Goal: Task Accomplishment & Management: Manage account settings

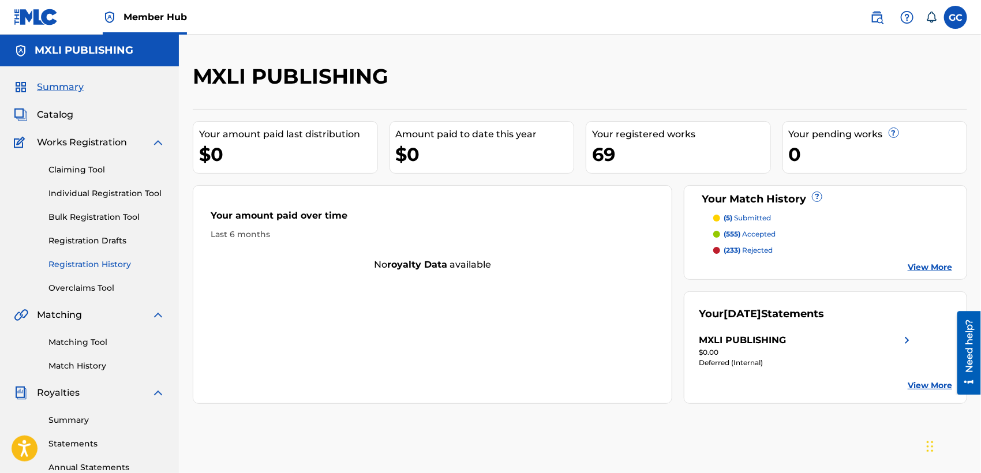
click at [102, 264] on link "Registration History" at bounding box center [106, 264] width 117 height 12
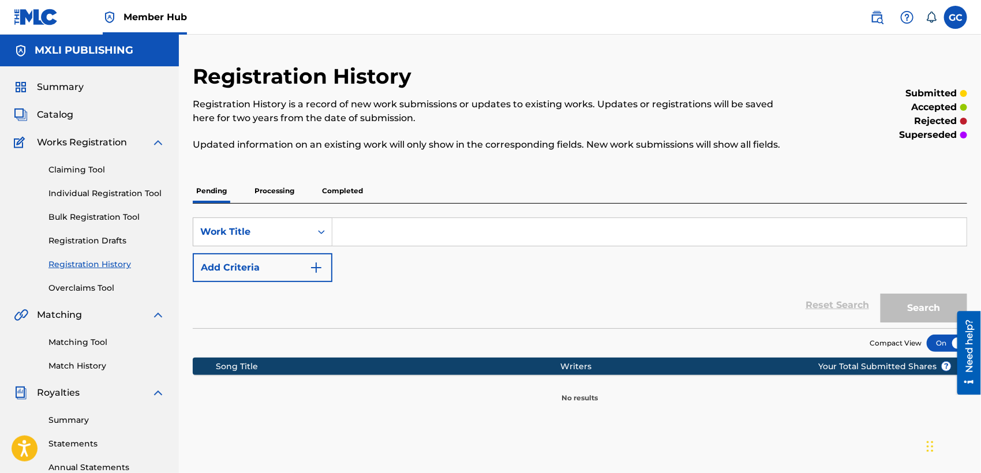
click at [294, 186] on p "Processing" at bounding box center [274, 191] width 47 height 24
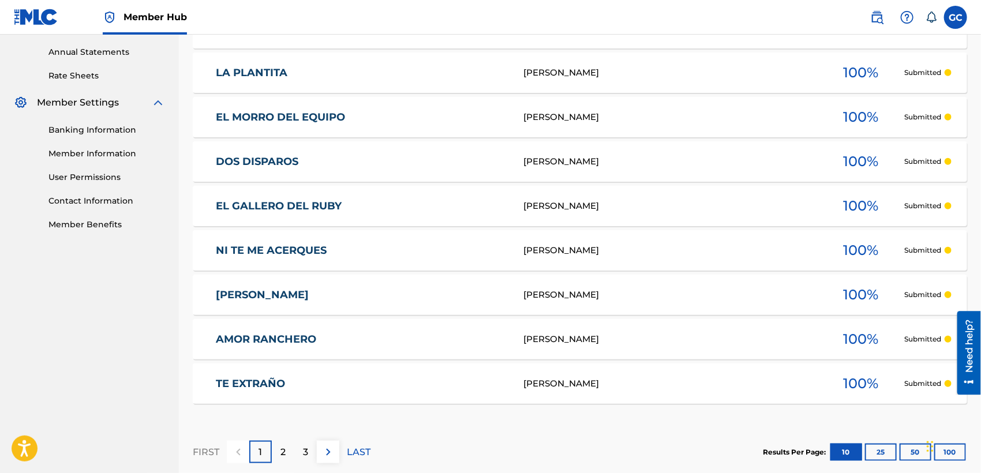
scroll to position [479, 0]
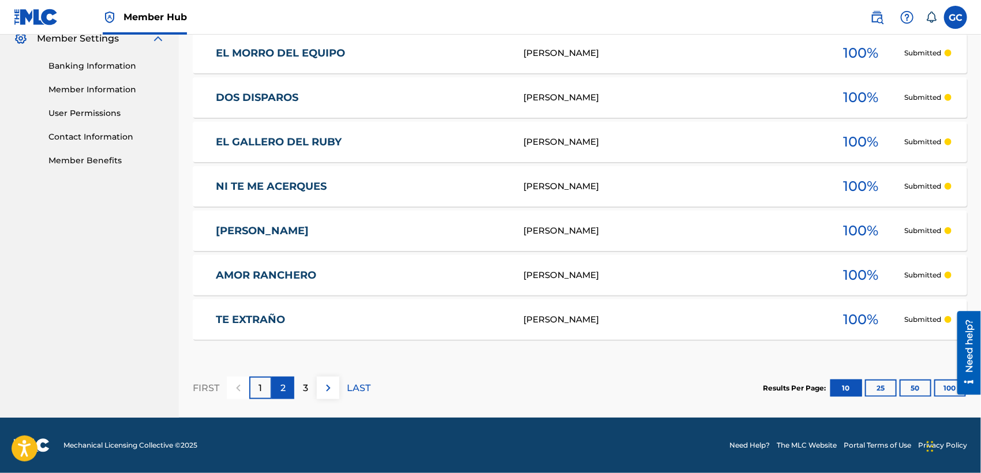
click at [283, 391] on p "2" at bounding box center [282, 388] width 5 height 14
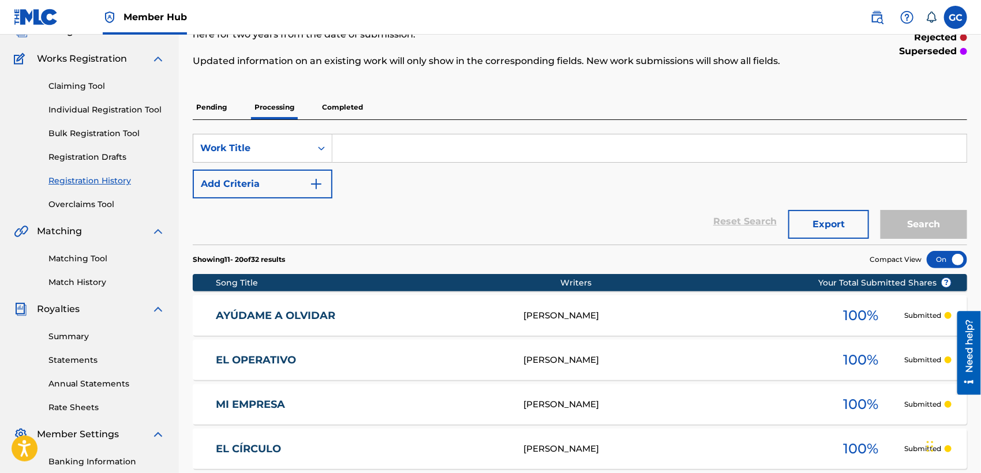
scroll to position [31, 0]
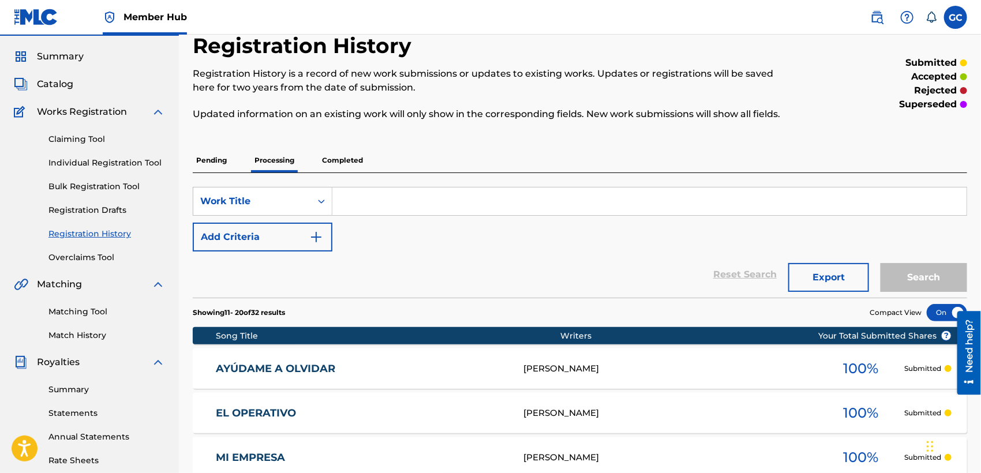
click at [342, 153] on p "Completed" at bounding box center [342, 160] width 48 height 24
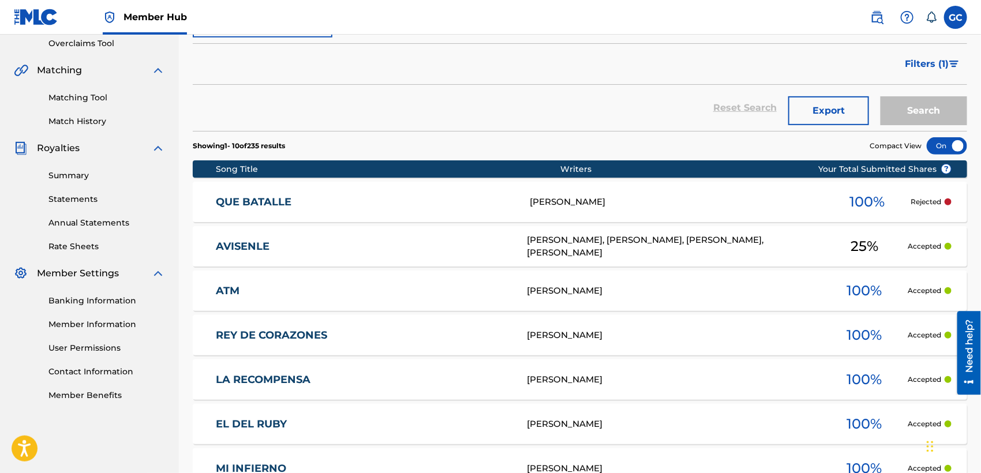
scroll to position [192, 0]
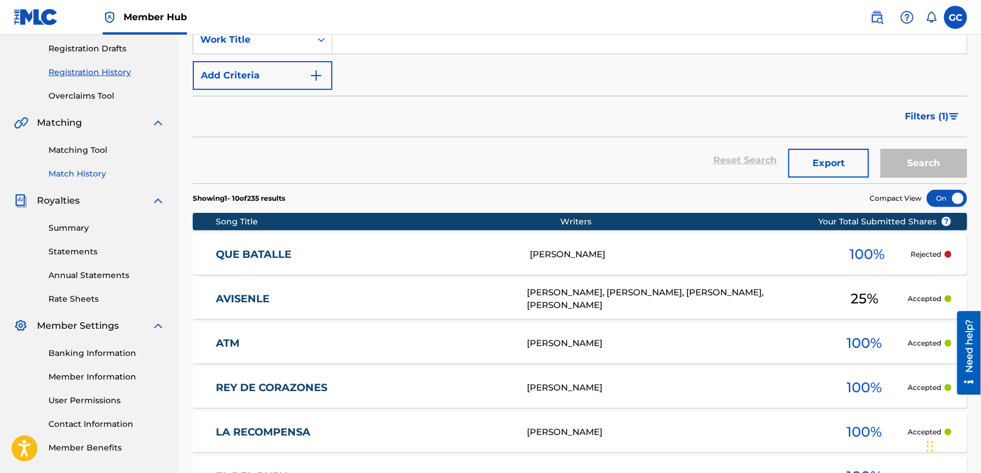
click at [81, 171] on link "Match History" at bounding box center [106, 174] width 117 height 12
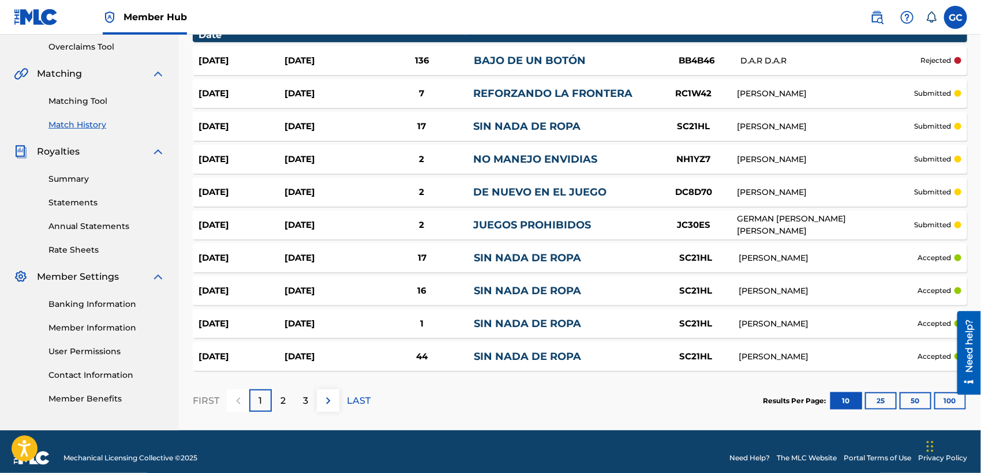
scroll to position [254, 0]
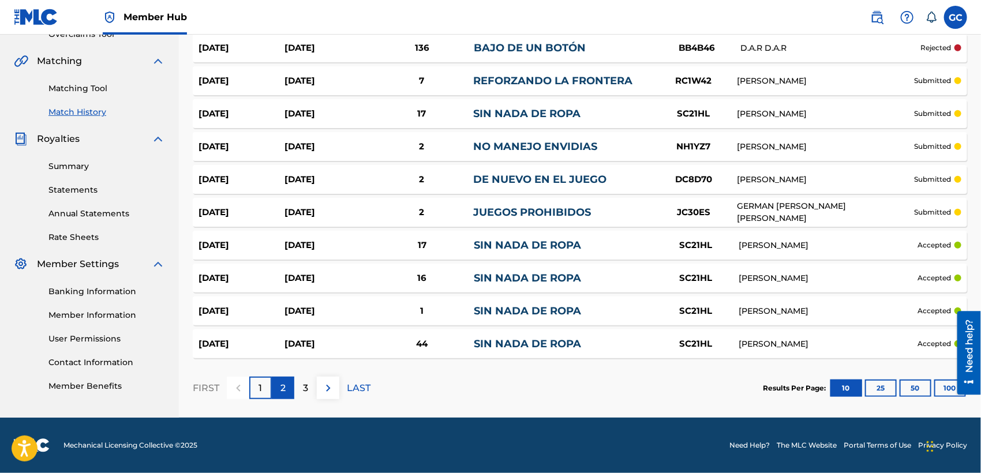
click at [286, 381] on div "2" at bounding box center [283, 388] width 22 height 22
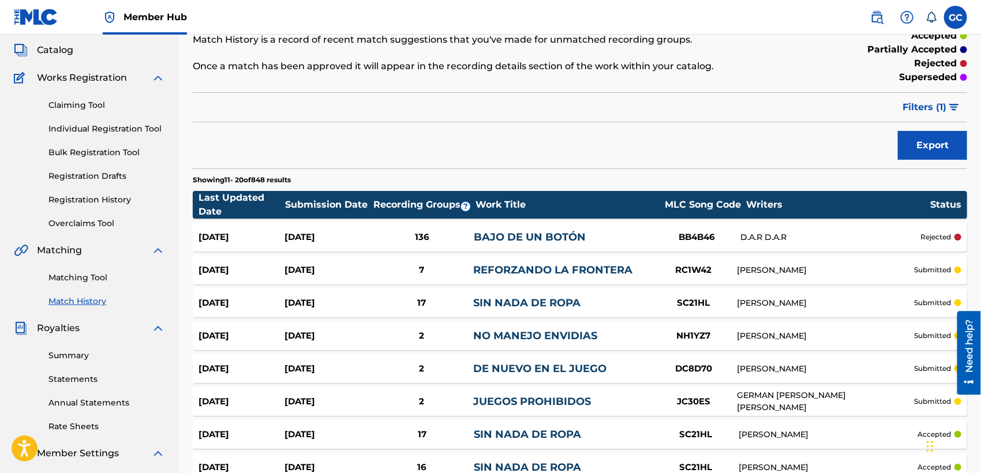
scroll to position [0, 0]
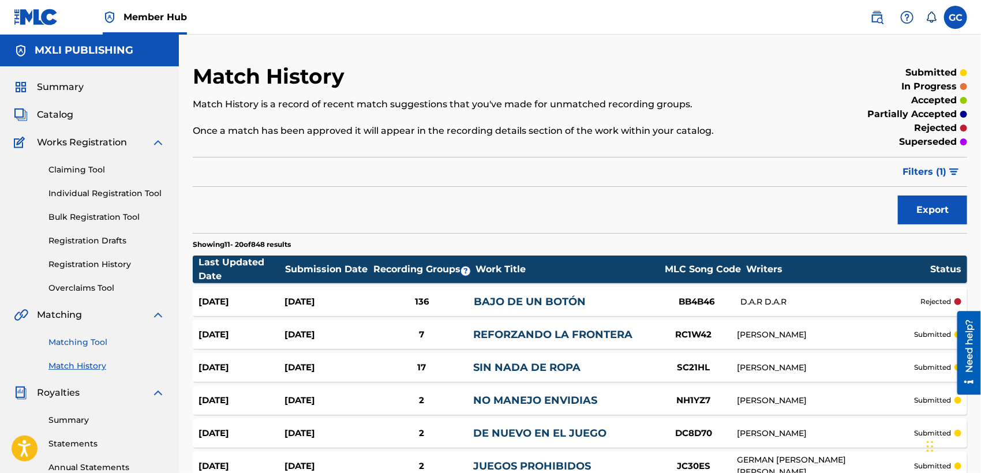
click at [75, 347] on link "Matching Tool" at bounding box center [106, 342] width 117 height 12
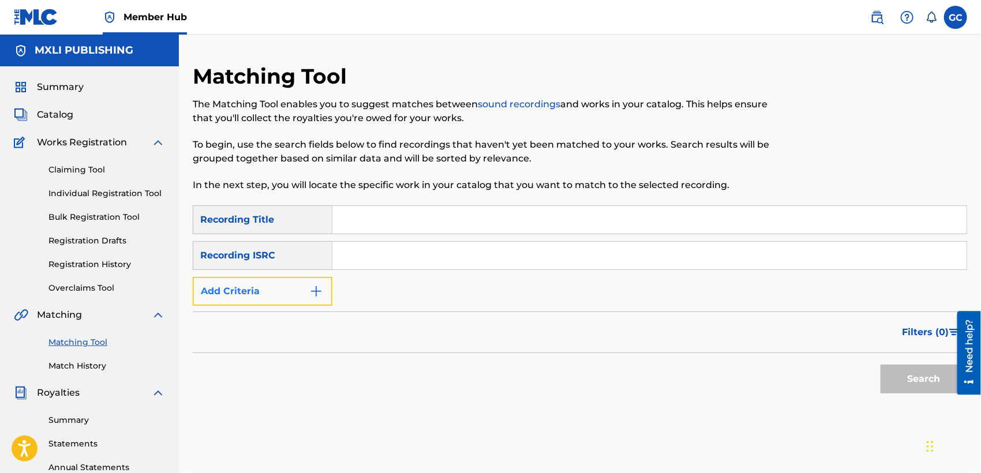
click at [300, 283] on button "Add Criteria" at bounding box center [263, 291] width 140 height 29
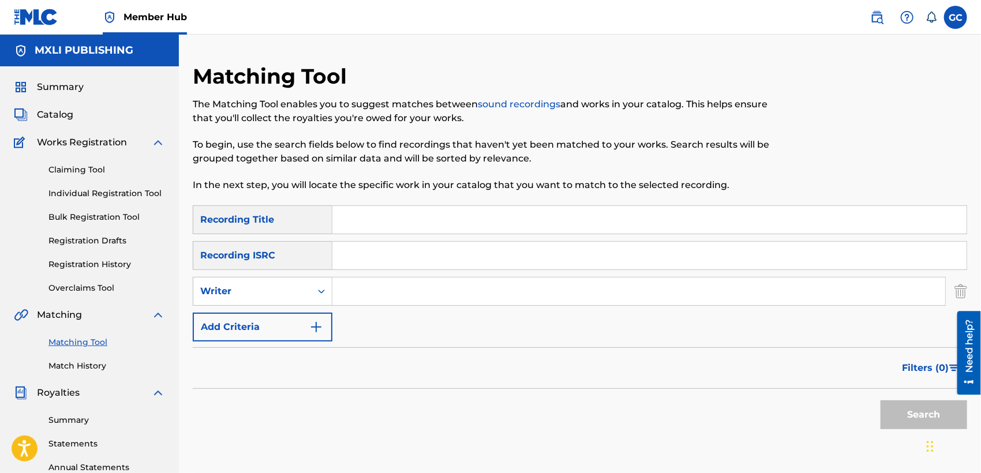
click at [376, 301] on input "Search Form" at bounding box center [638, 291] width 613 height 28
type input "[PERSON_NAME]"
click at [880, 400] on button "Search" at bounding box center [923, 414] width 87 height 29
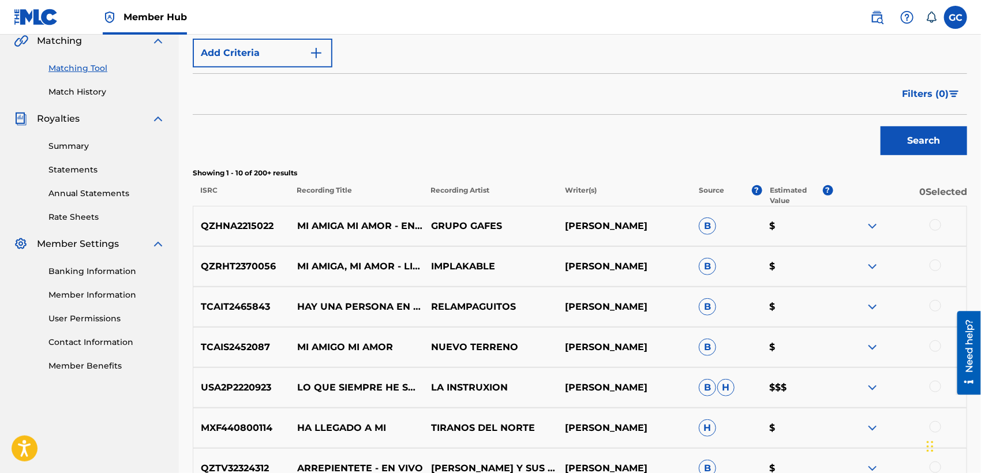
scroll to position [256, 0]
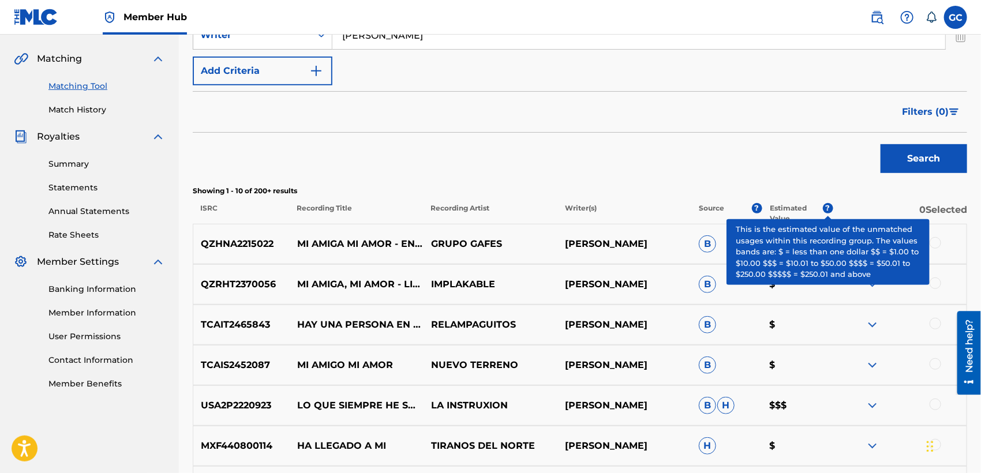
click at [827, 211] on span "?" at bounding box center [828, 208] width 10 height 10
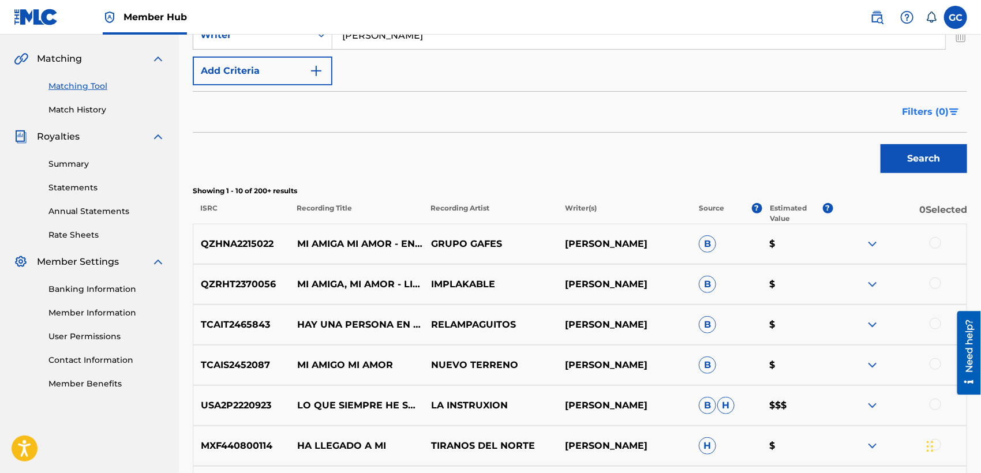
click at [939, 117] on span "Filters ( 0 )" at bounding box center [925, 112] width 47 height 14
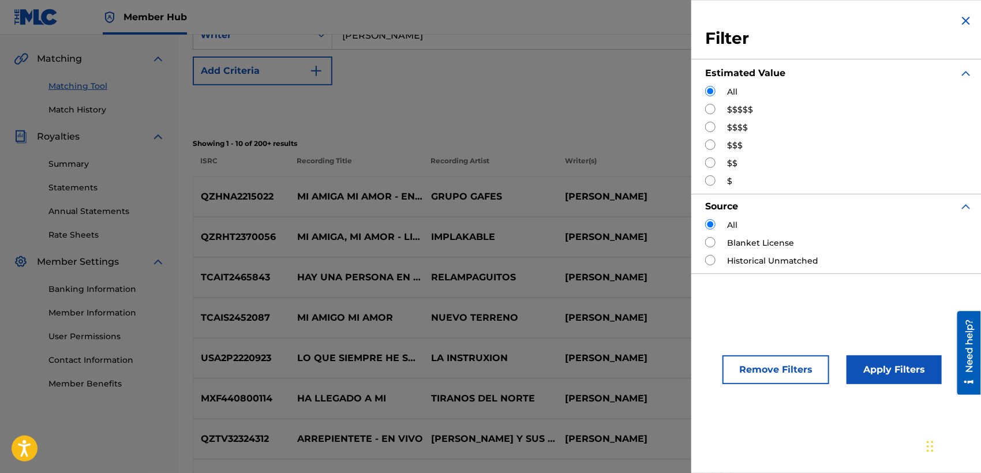
click at [733, 112] on label "$$$$$" at bounding box center [740, 110] width 26 height 12
click at [704, 112] on div "Filter Estimated Value All $$$$$ $$$$ $$$ $$ $ Source All Blanket License Histo…" at bounding box center [838, 143] width 295 height 287
click at [711, 111] on input "Search Form" at bounding box center [710, 109] width 10 height 10
radio input "true"
click at [905, 367] on button "Apply Filters" at bounding box center [893, 369] width 95 height 29
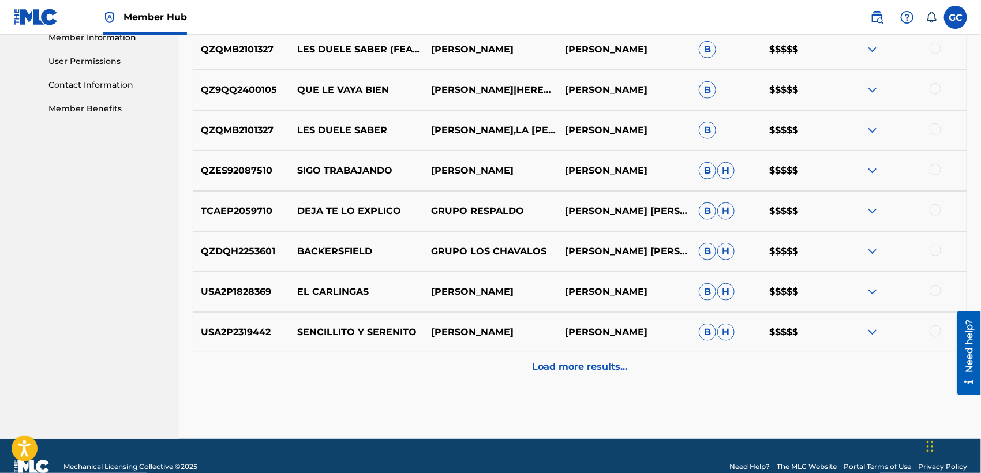
scroll to position [553, 0]
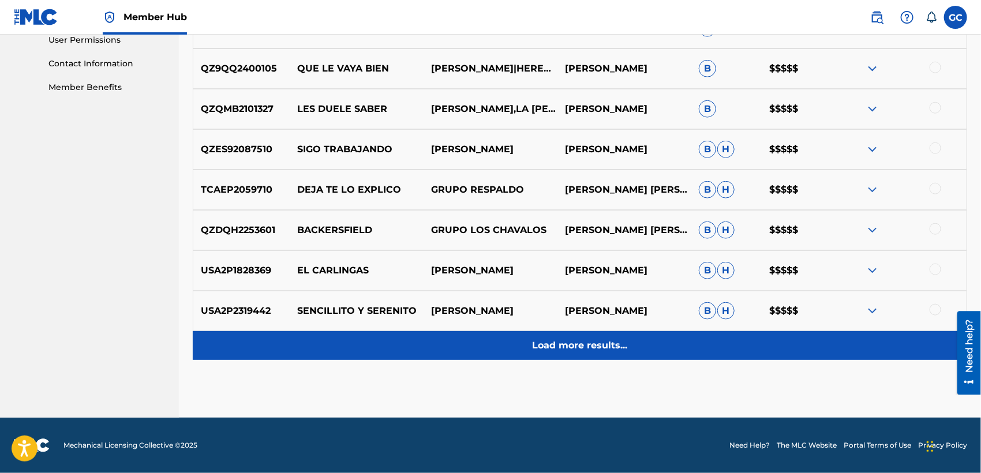
click at [635, 359] on div "Load more results..." at bounding box center [580, 345] width 774 height 29
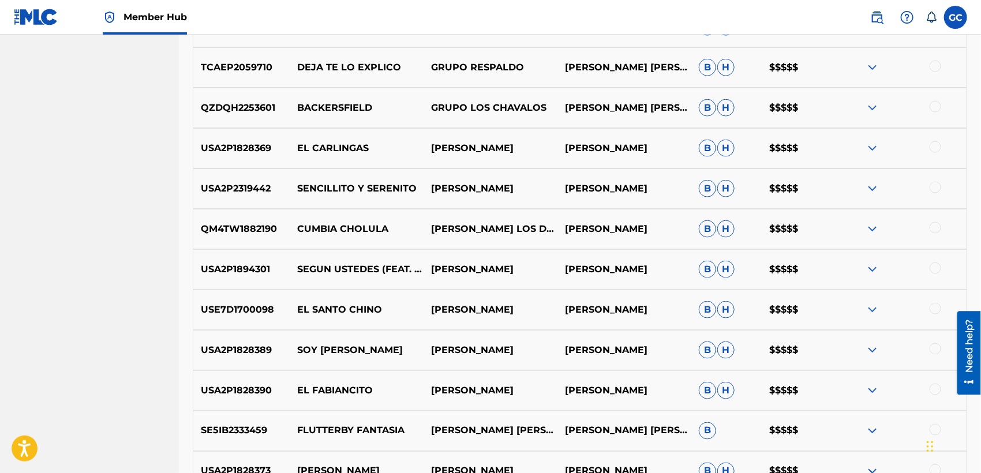
scroll to position [809, 0]
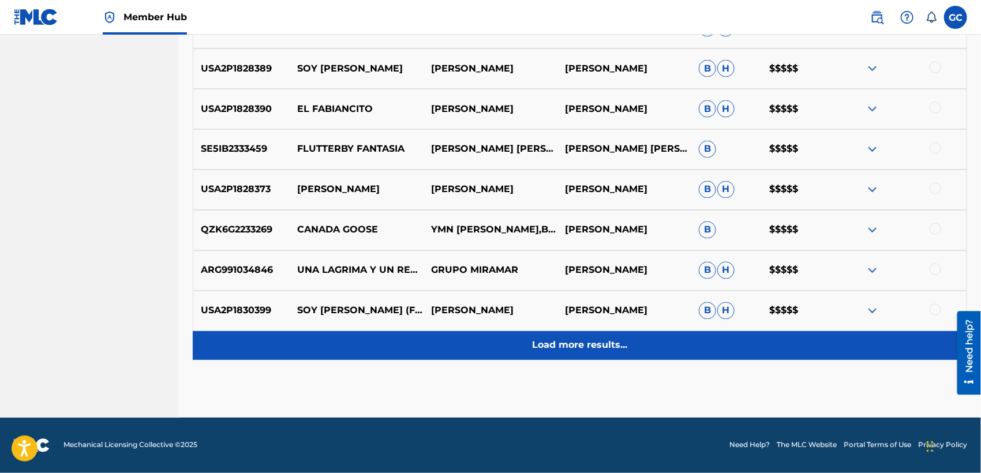
click at [651, 340] on div "Load more results..." at bounding box center [580, 345] width 774 height 29
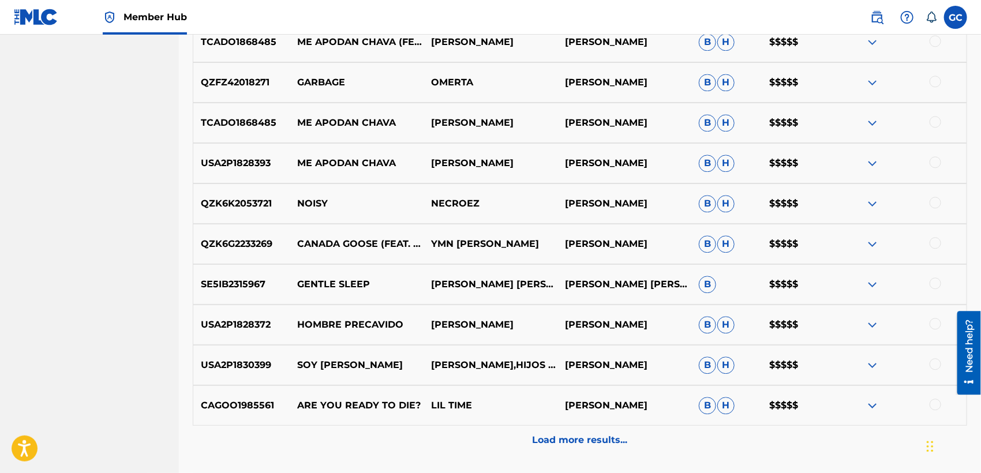
scroll to position [1277, 0]
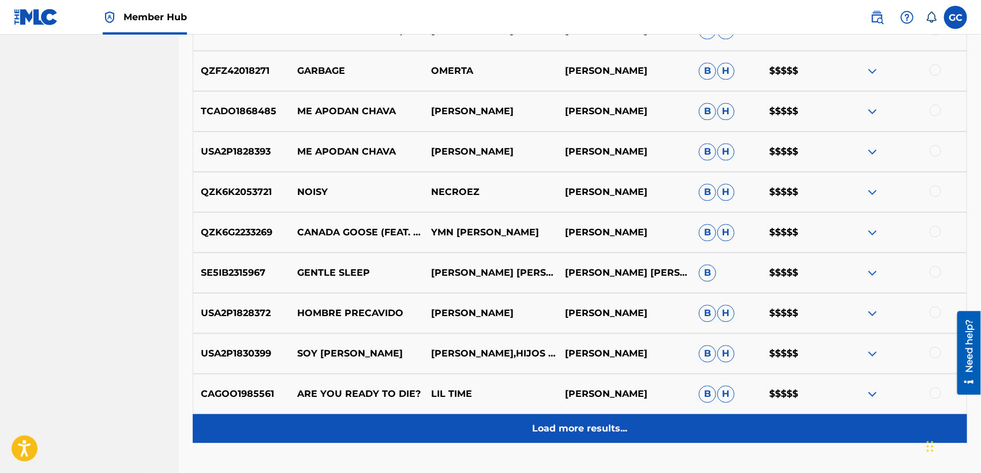
click at [595, 419] on div "Load more results..." at bounding box center [580, 428] width 774 height 29
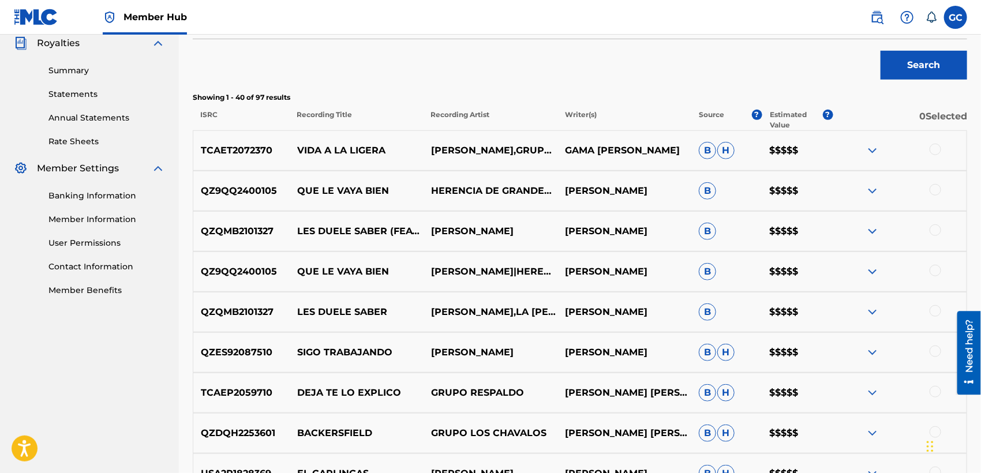
scroll to position [306, 0]
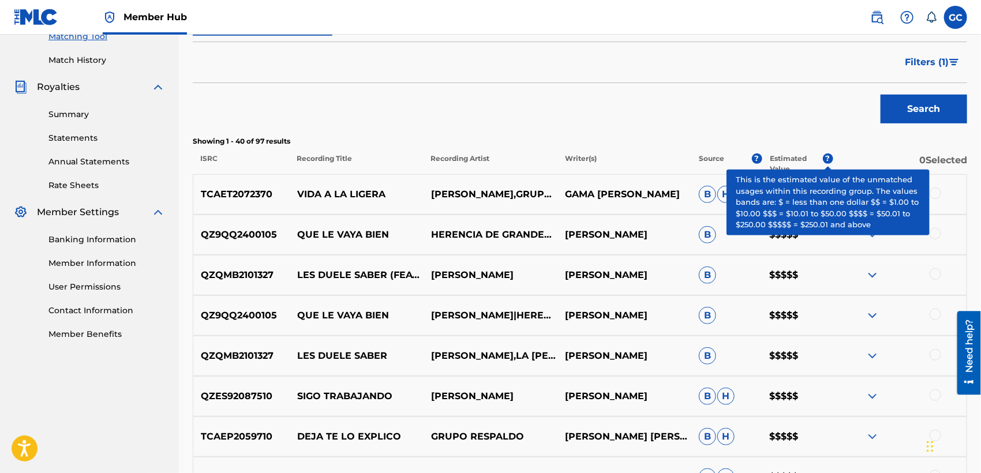
click at [827, 158] on span "?" at bounding box center [828, 158] width 10 height 10
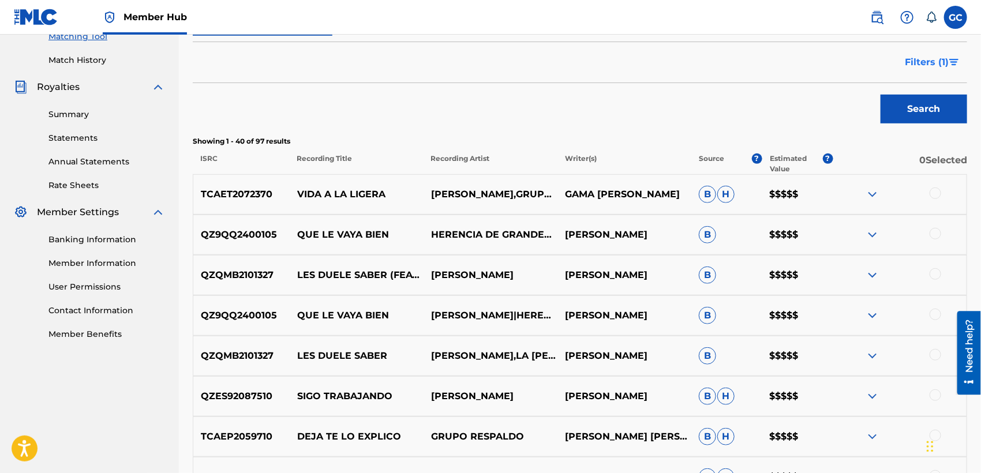
click at [922, 66] on span "Filters ( 1 )" at bounding box center [927, 62] width 44 height 14
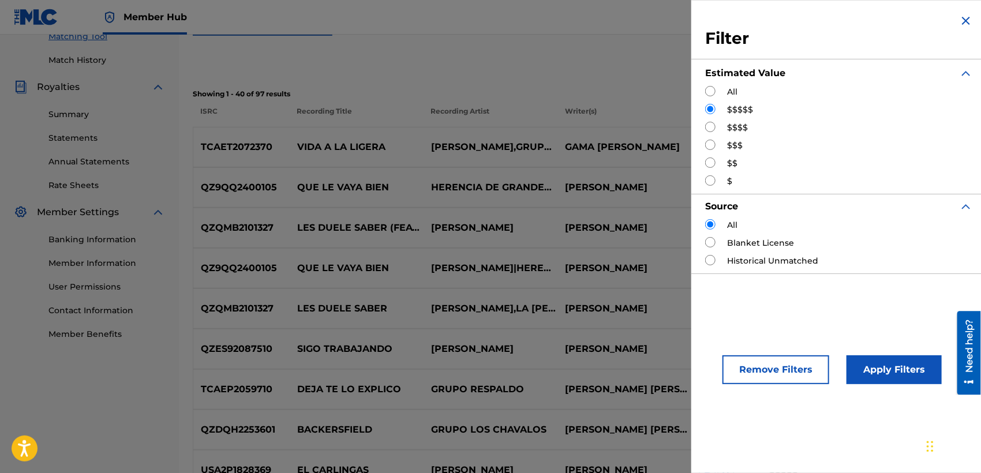
click at [727, 127] on label "$$$$" at bounding box center [737, 128] width 21 height 12
click at [713, 128] on input "Search Form" at bounding box center [710, 127] width 10 height 10
radio input "true"
click at [886, 378] on button "Apply Filters" at bounding box center [893, 369] width 95 height 29
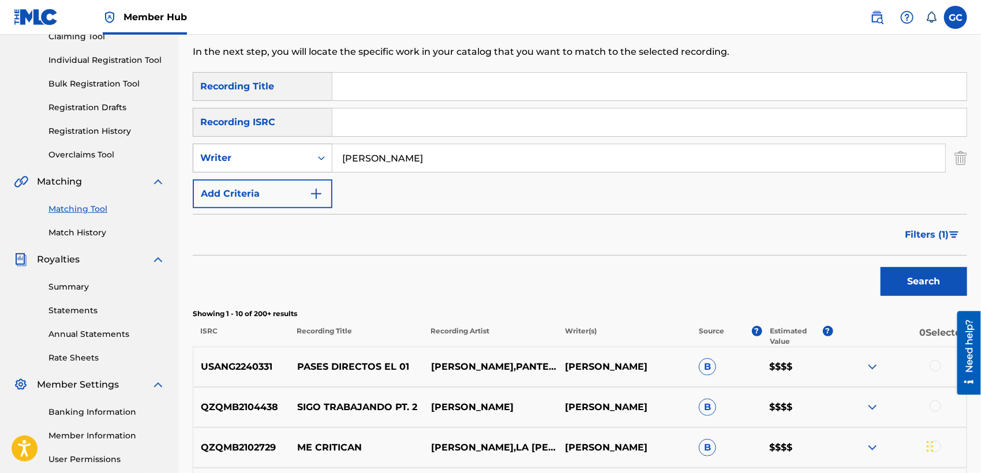
scroll to position [114, 0]
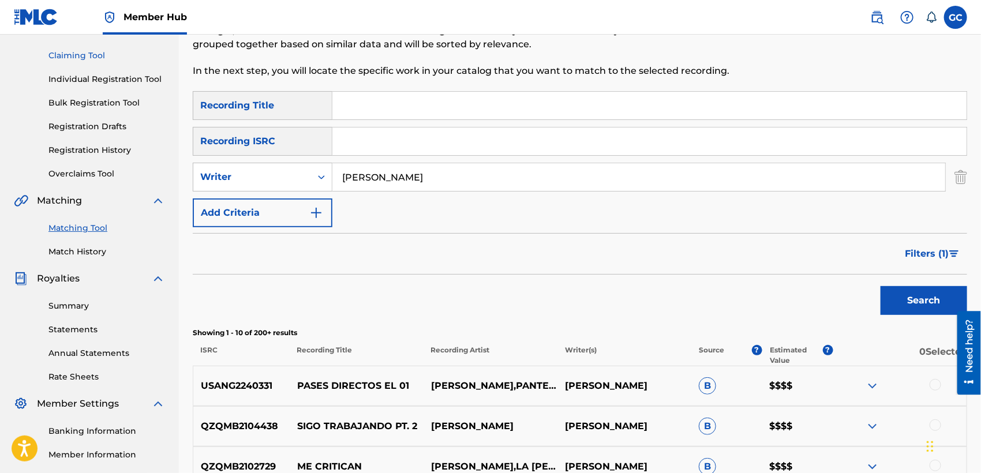
click at [97, 52] on link "Claiming Tool" at bounding box center [106, 56] width 117 height 12
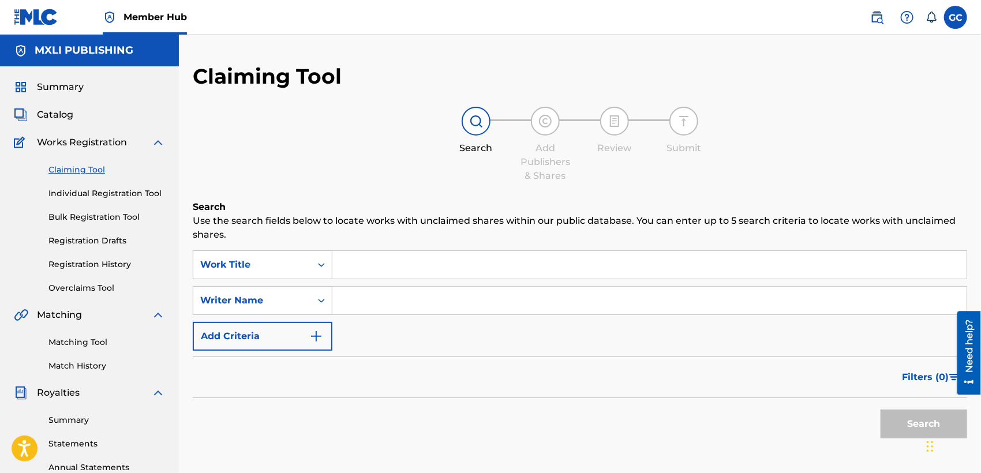
click at [369, 292] on input "Search Form" at bounding box center [649, 301] width 634 height 28
type input "german [PERSON_NAME] [PERSON_NAME]"
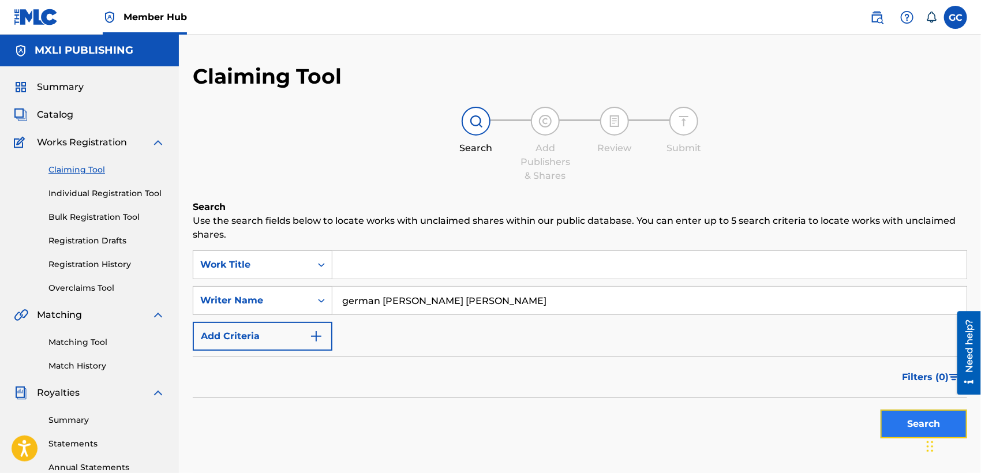
click at [899, 427] on button "Search" at bounding box center [923, 424] width 87 height 29
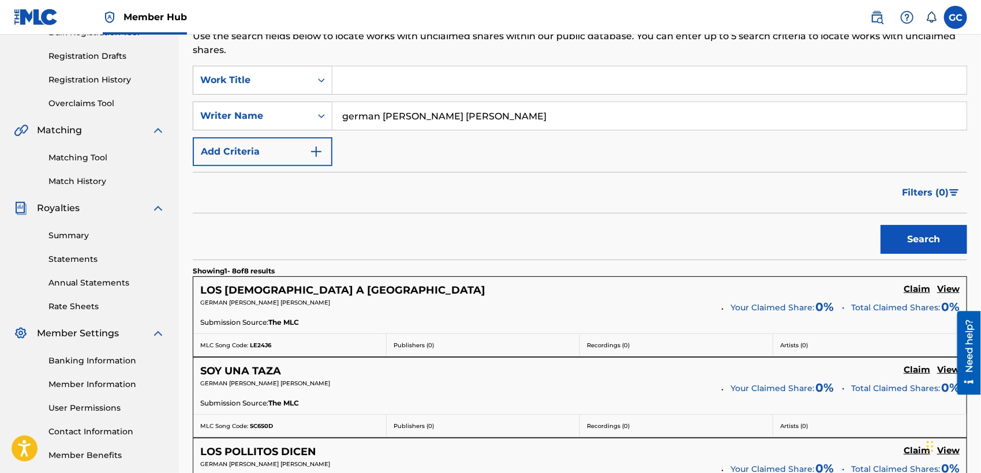
scroll to position [120, 0]
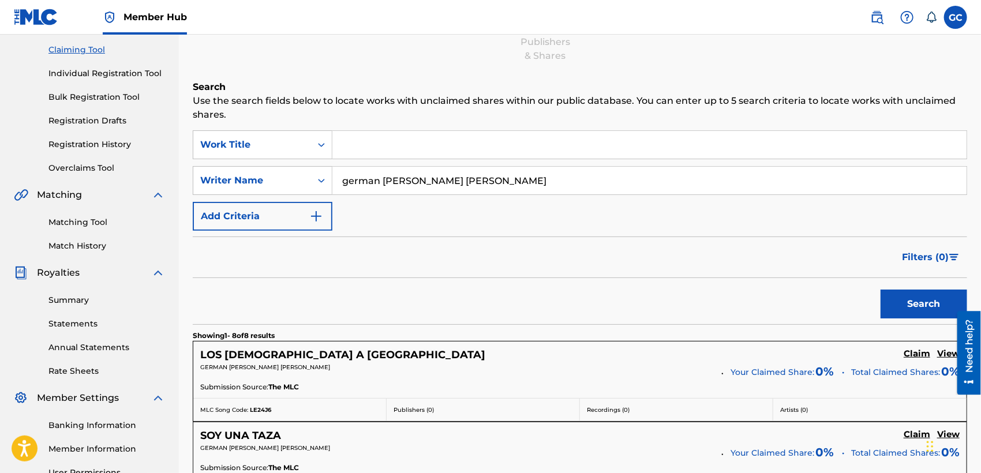
drag, startPoint x: 464, startPoint y: 179, endPoint x: 340, endPoint y: 178, distance: 123.5
click at [340, 178] on input "german [PERSON_NAME] [PERSON_NAME]" at bounding box center [649, 181] width 634 height 28
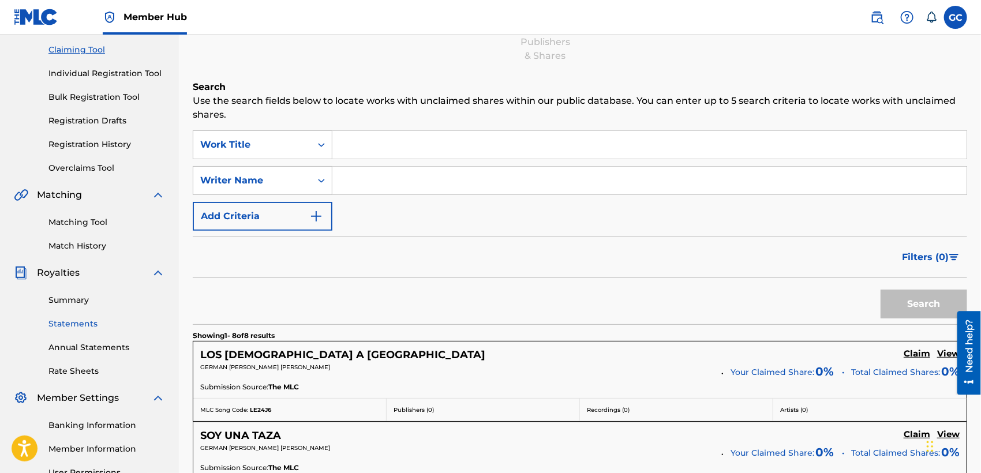
click at [65, 318] on link "Statements" at bounding box center [106, 324] width 117 height 12
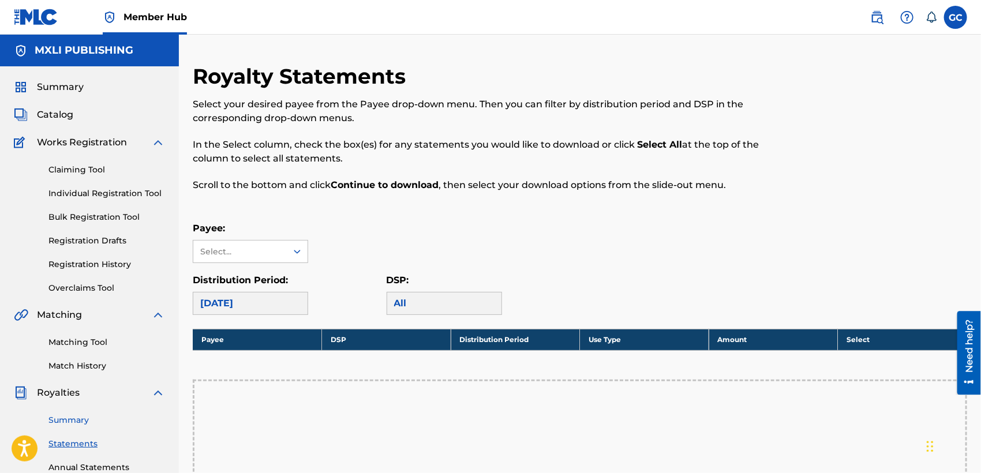
click at [65, 417] on link "Summary" at bounding box center [106, 420] width 117 height 12
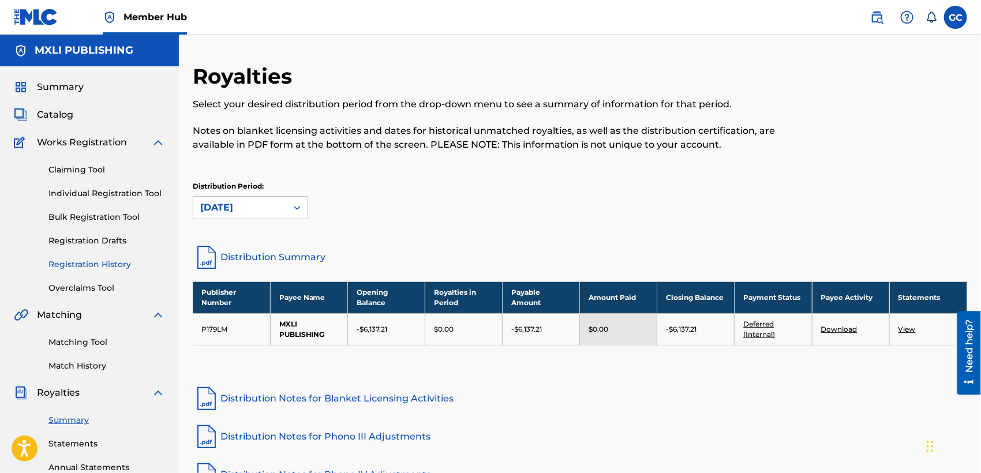
click at [95, 267] on link "Registration History" at bounding box center [106, 264] width 117 height 12
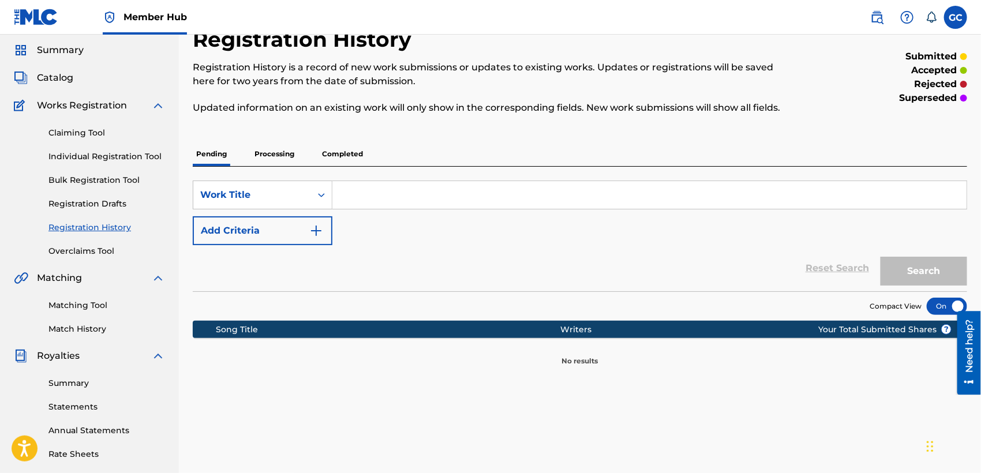
scroll to position [64, 0]
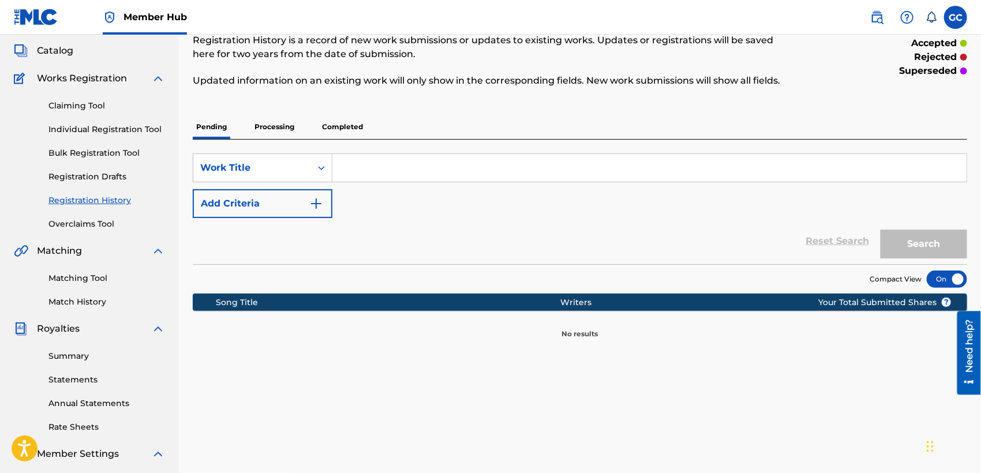
drag, startPoint x: 340, startPoint y: 117, endPoint x: 340, endPoint y: 125, distance: 7.5
click at [340, 122] on p "Completed" at bounding box center [342, 127] width 48 height 24
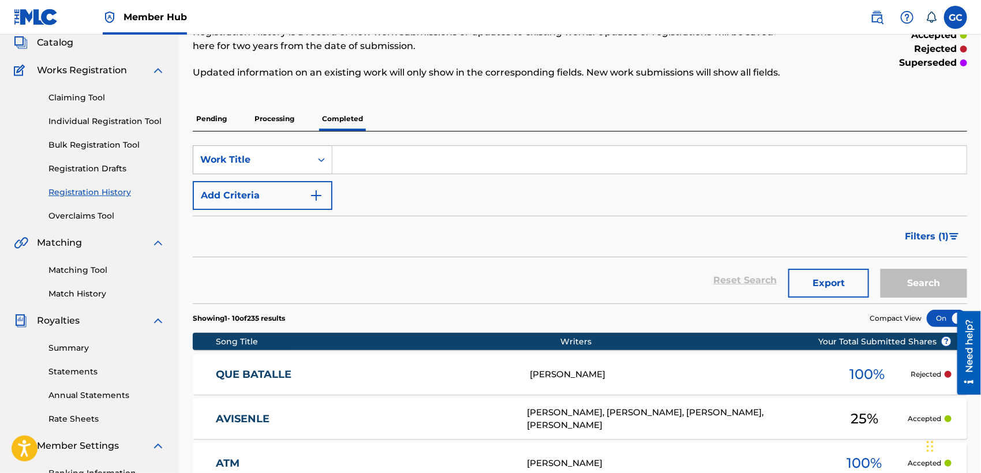
scroll to position [64, 0]
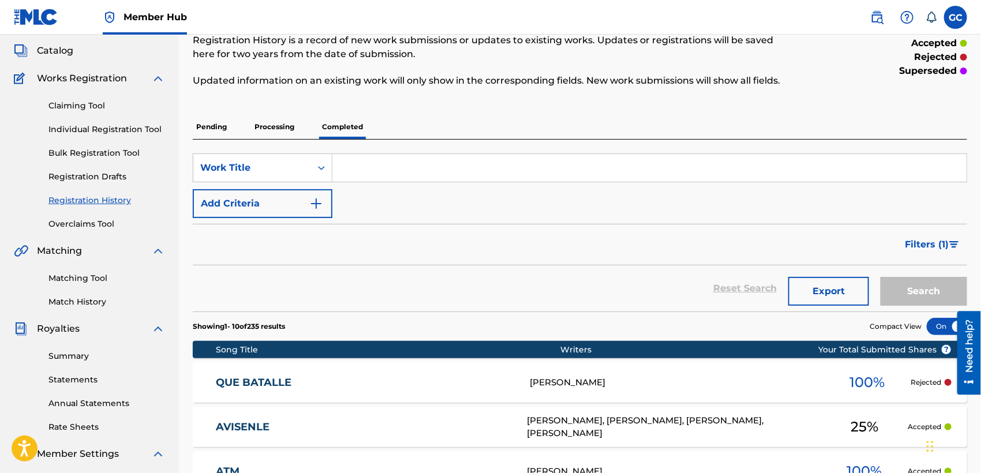
click at [276, 126] on p "Processing" at bounding box center [274, 127] width 47 height 24
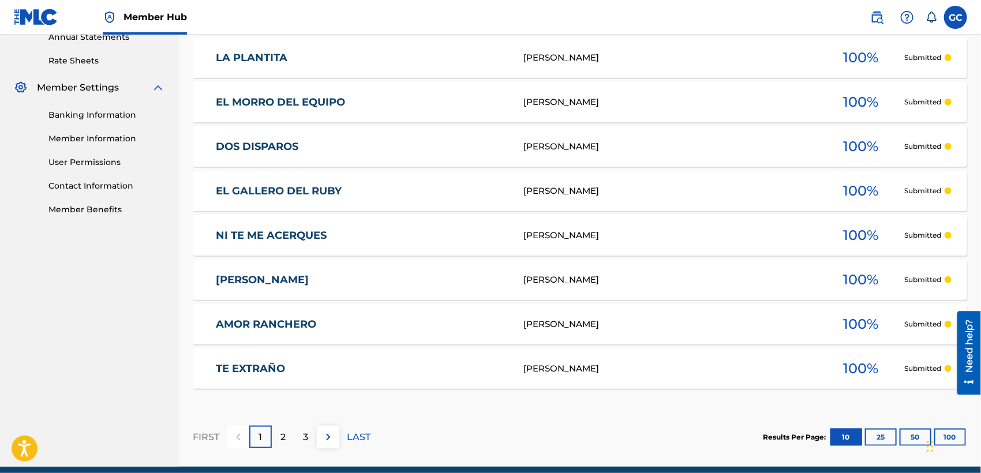
scroll to position [448, 0]
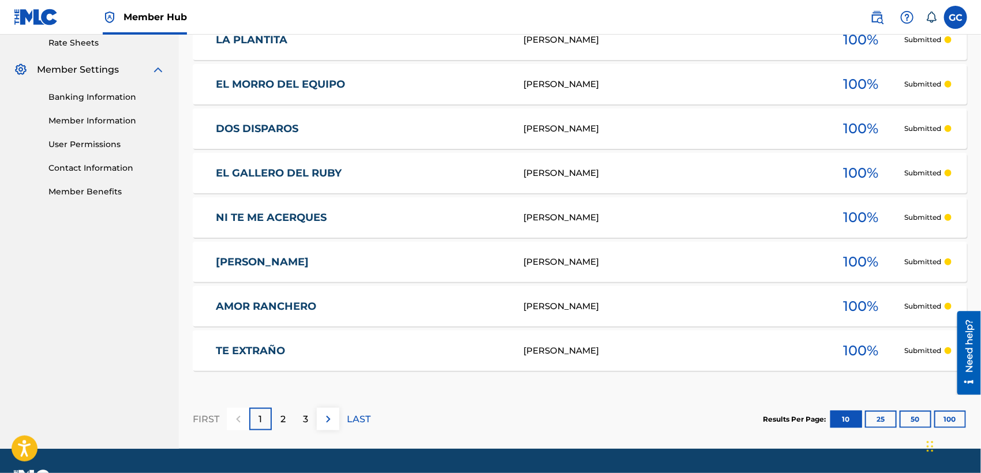
click at [99, 334] on nav "MXLI PUBLISHING Summary Catalog Works Registration Claiming Tool Individual Reg…" at bounding box center [89, 17] width 179 height 862
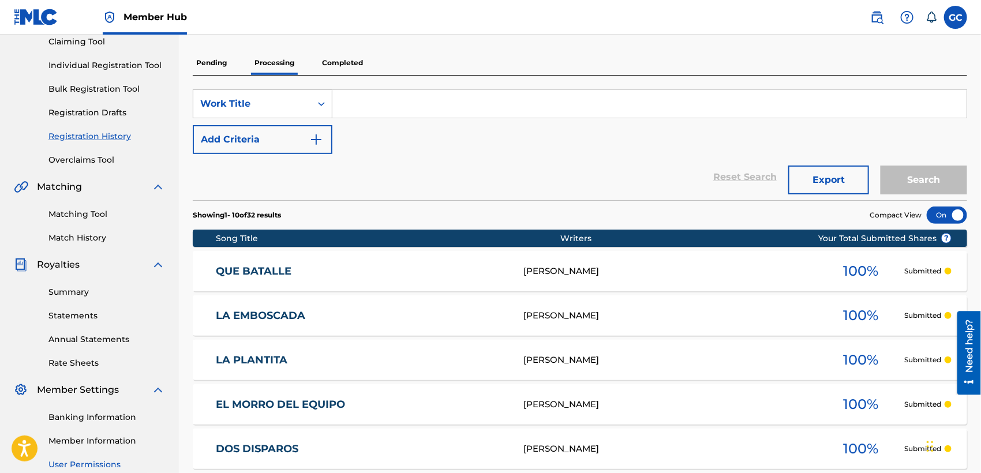
scroll to position [0, 0]
